Goal: Information Seeking & Learning: Learn about a topic

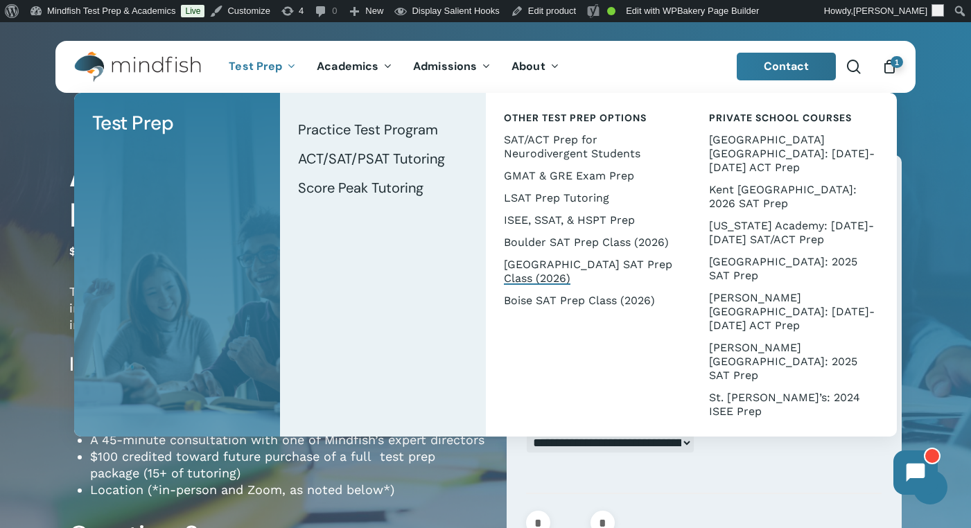
click at [534, 267] on span "[GEOGRAPHIC_DATA] SAT Prep Class (2026)" at bounding box center [588, 271] width 168 height 27
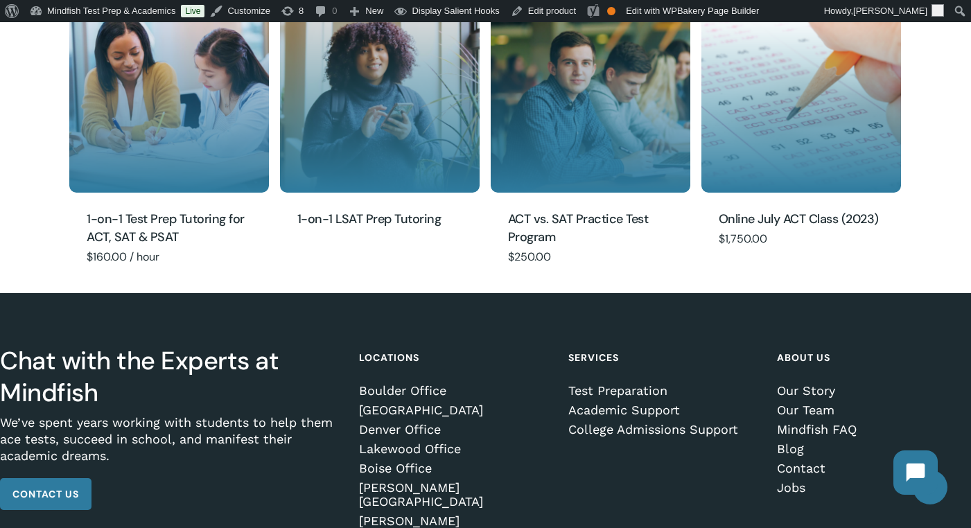
scroll to position [1359, 0]
